Goal: Transaction & Acquisition: Purchase product/service

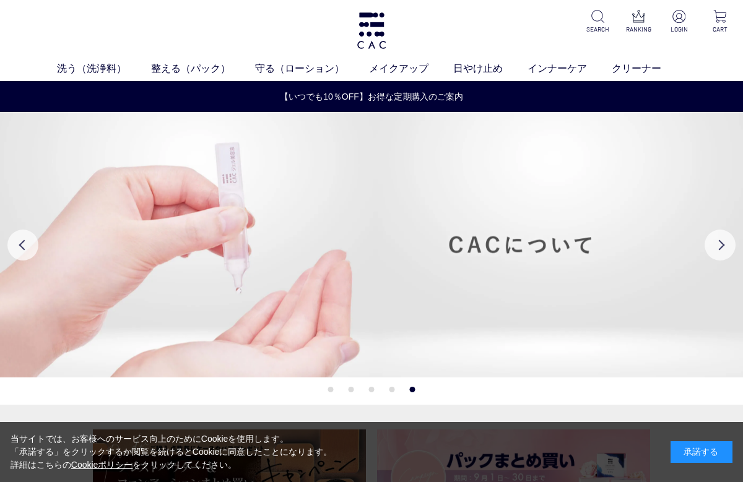
click at [469, 66] on link "日やけ止め" at bounding box center [490, 68] width 74 height 15
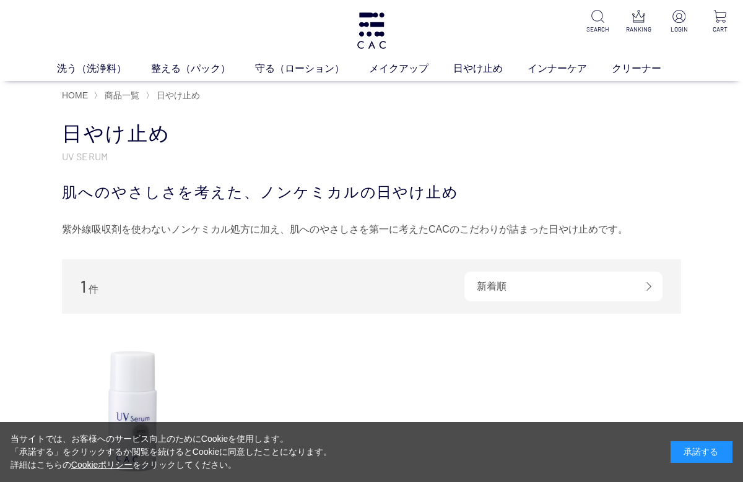
click at [548, 70] on link "インナーケア" at bounding box center [569, 68] width 84 height 15
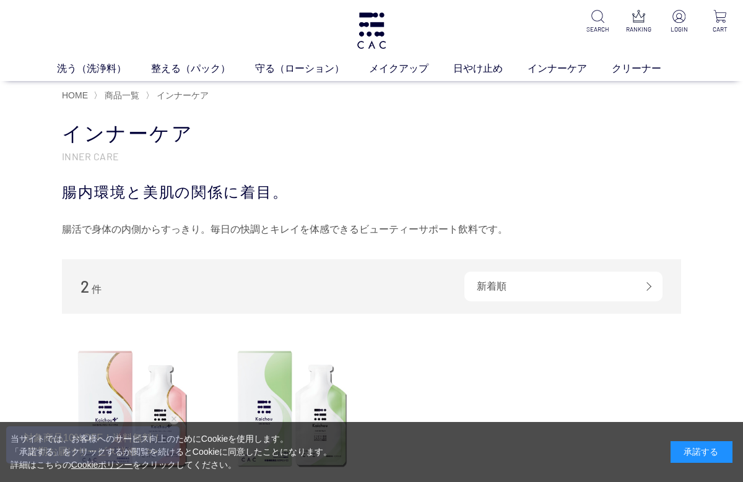
click at [239, 103] on ul "液体洗浄料 パウダー洗浄料 泡洗顔料 グッズ" at bounding box center [371, 92] width 594 height 30
click at [270, 96] on link "液体洗浄料" at bounding box center [278, 92] width 43 height 10
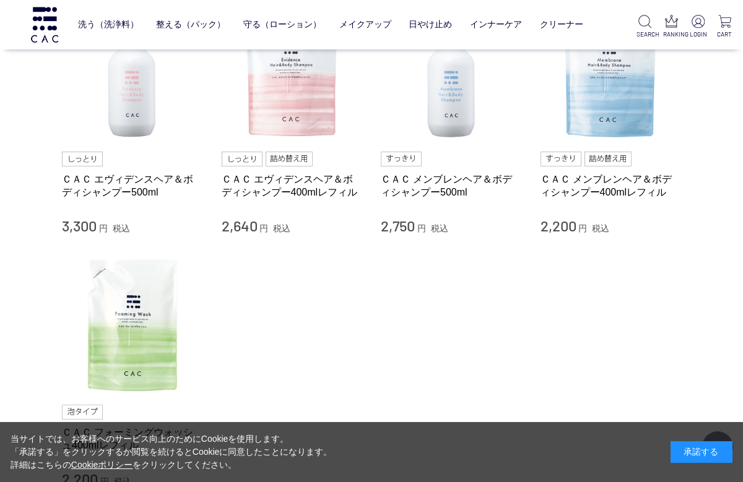
scroll to position [163, 0]
click at [407, 187] on link "ＣＡＣ メンブレンヘア＆ボディシャンプー500ml" at bounding box center [451, 186] width 141 height 27
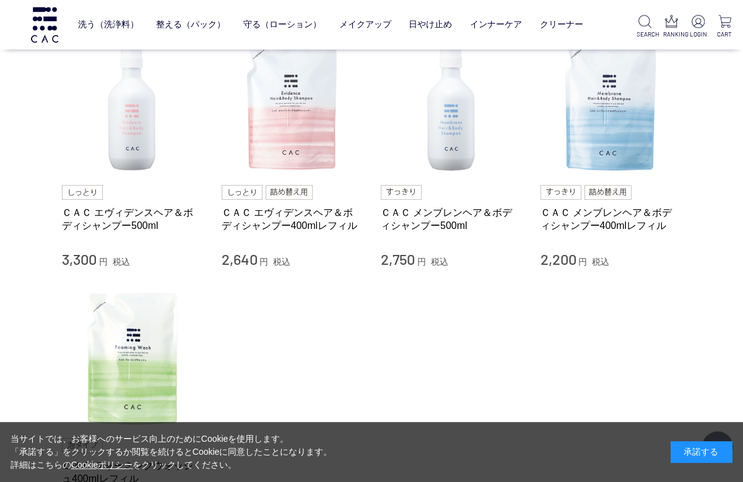
scroll to position [129, 0]
click at [95, 216] on link "ＣＡＣ エヴィデンスヘア＆ボディシャンプー500ml" at bounding box center [132, 219] width 141 height 27
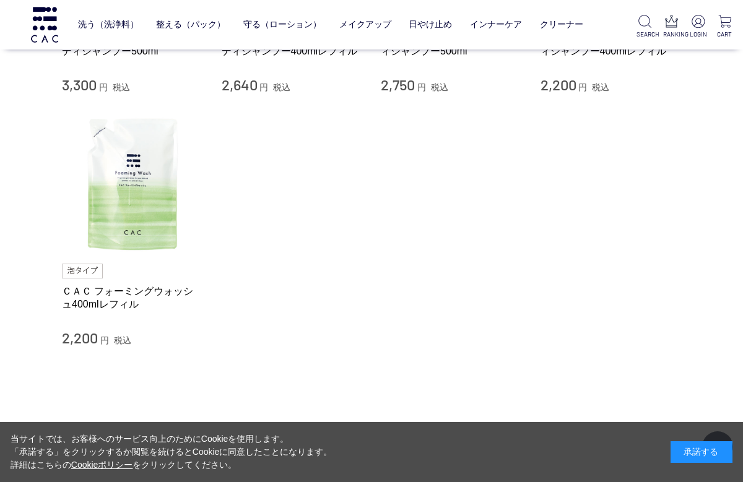
scroll to position [304, 0]
click at [77, 304] on link "ＣＡＣ フォーミングウォッシュ400mlレフィル" at bounding box center [132, 298] width 141 height 27
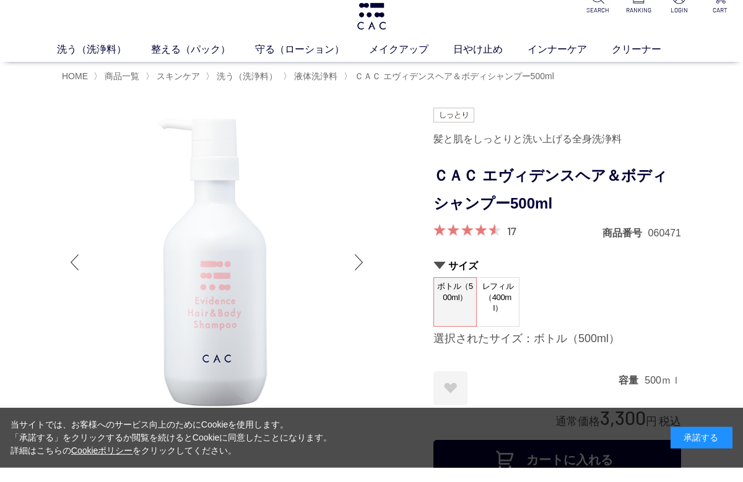
scroll to position [20, 0]
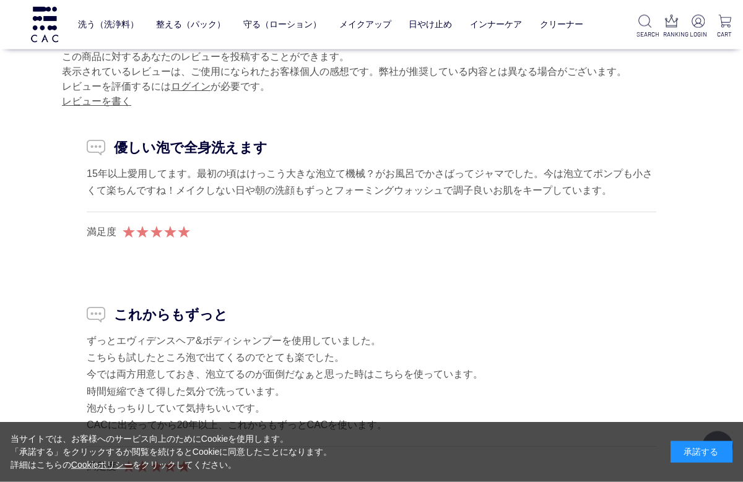
scroll to position [1719, 0]
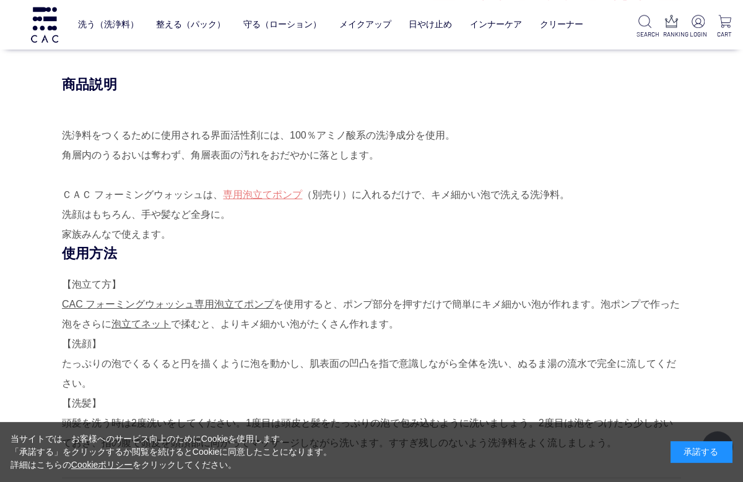
scroll to position [596, 0]
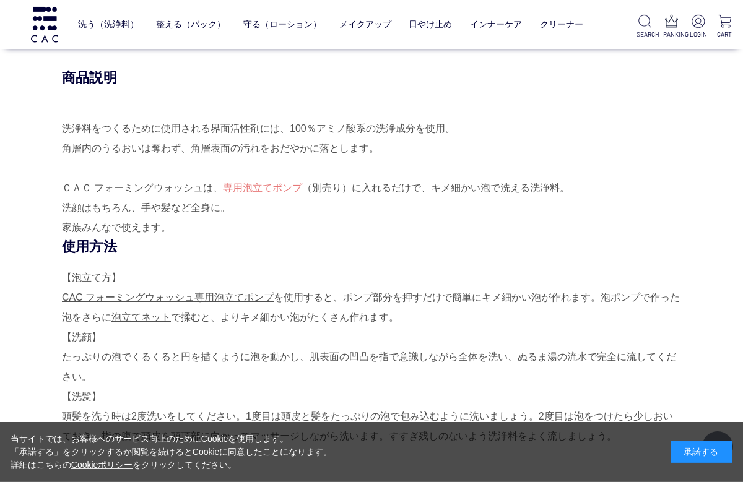
click at [254, 189] on link "専用泡立てポンプ" at bounding box center [262, 188] width 79 height 11
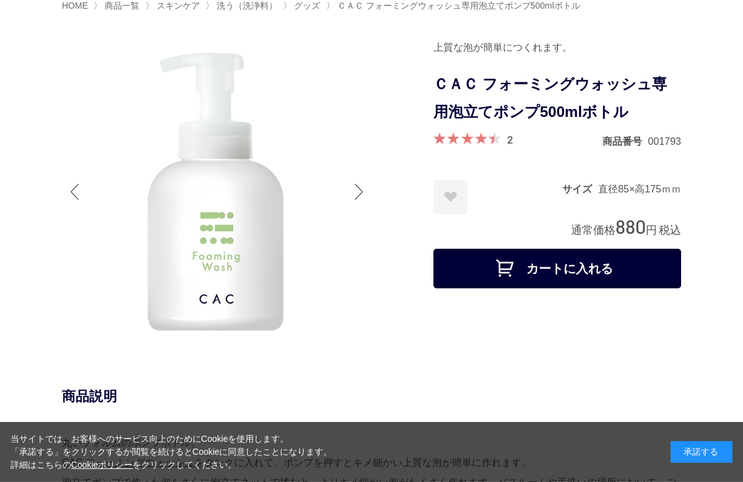
scroll to position [33, 0]
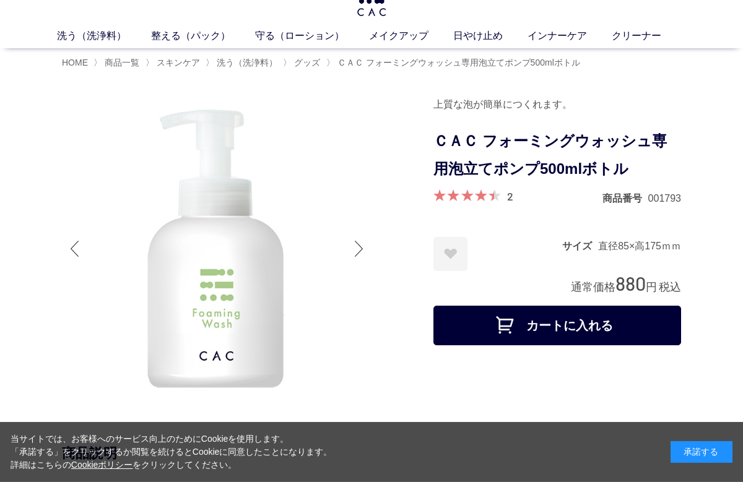
click at [399, 196] on div at bounding box center [247, 250] width 371 height 313
click at [516, 322] on button "カートに入れる" at bounding box center [557, 326] width 248 height 40
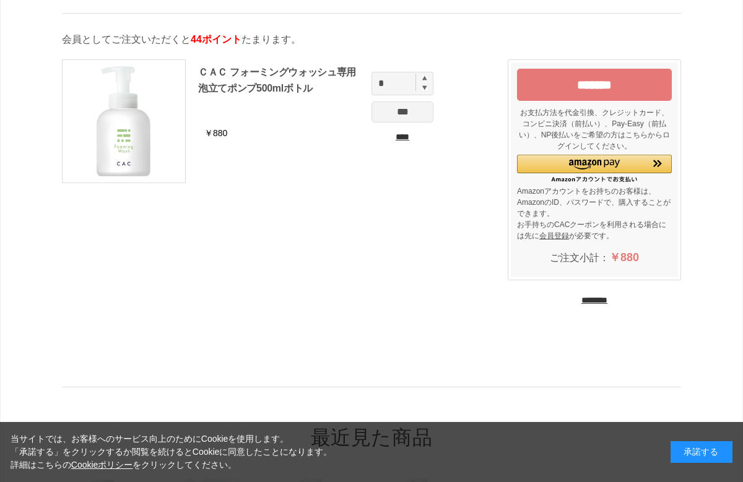
scroll to position [48, 0]
